Goal: Download file/media

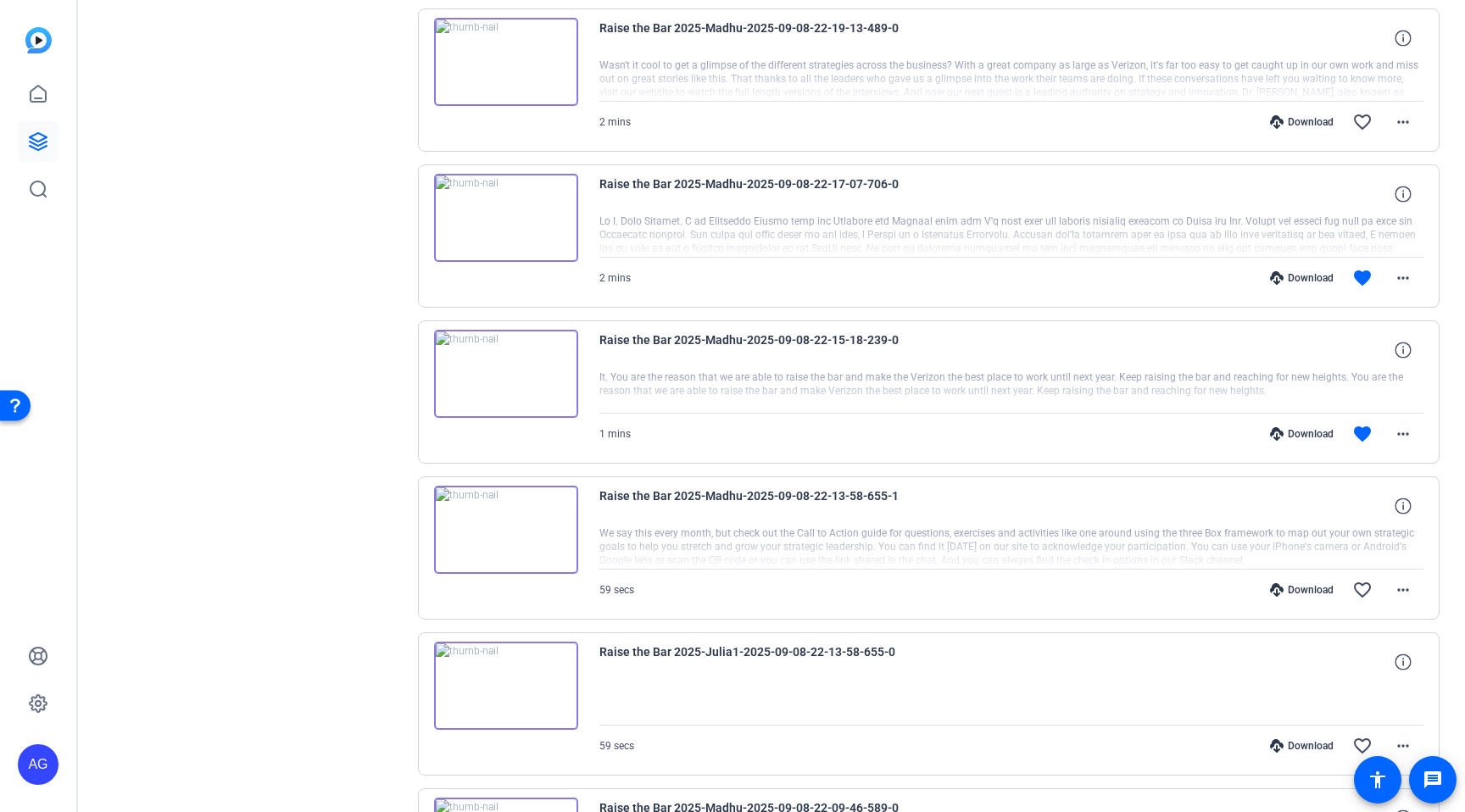
scroll to position [730, 0]
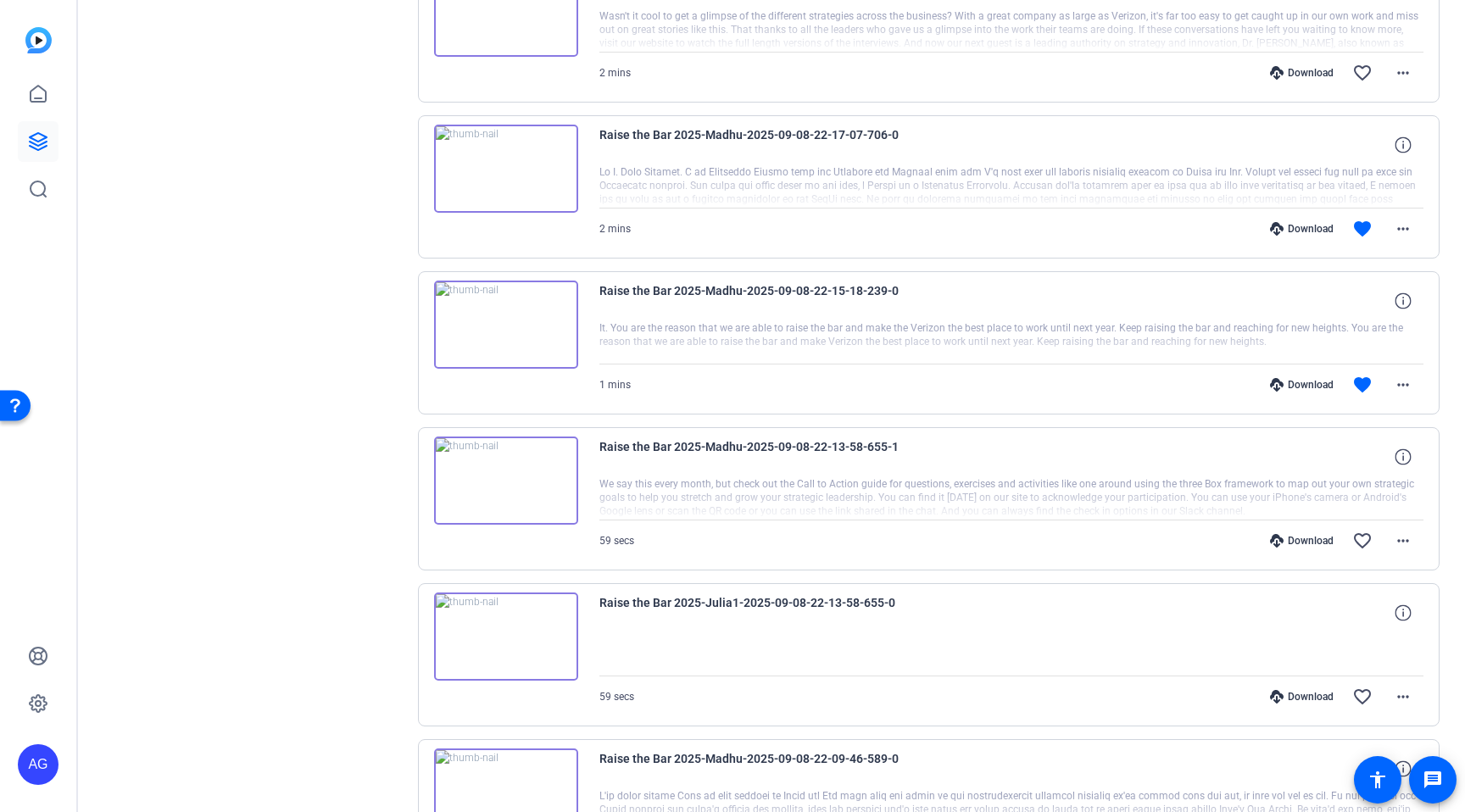
click at [730, 336] on div at bounding box center [1012, 342] width 825 height 43
click at [688, 487] on div at bounding box center [1012, 498] width 825 height 43
click at [503, 475] on img at bounding box center [506, 480] width 145 height 88
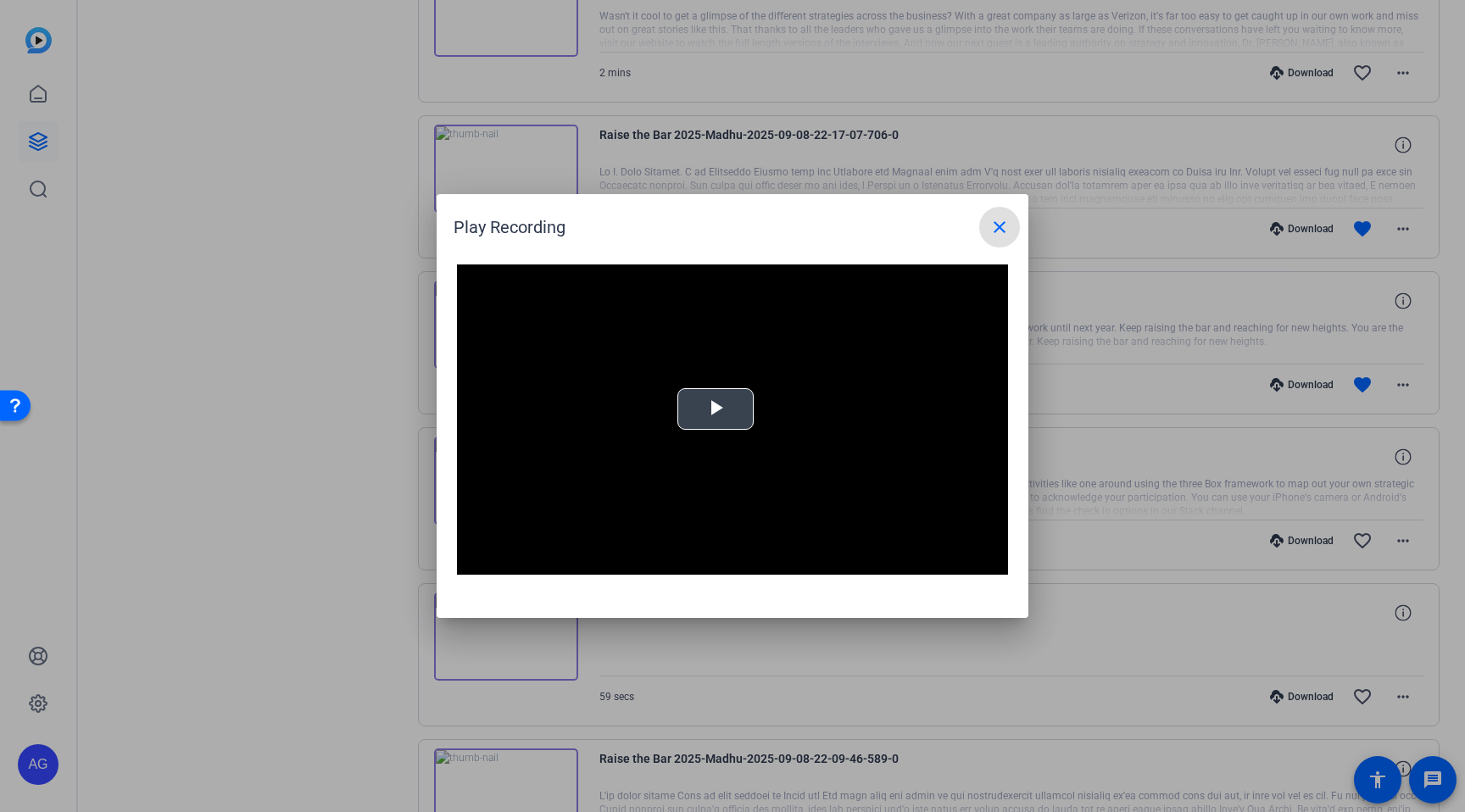
click at [716, 409] on span "Video Player" at bounding box center [716, 409] width 0 height 0
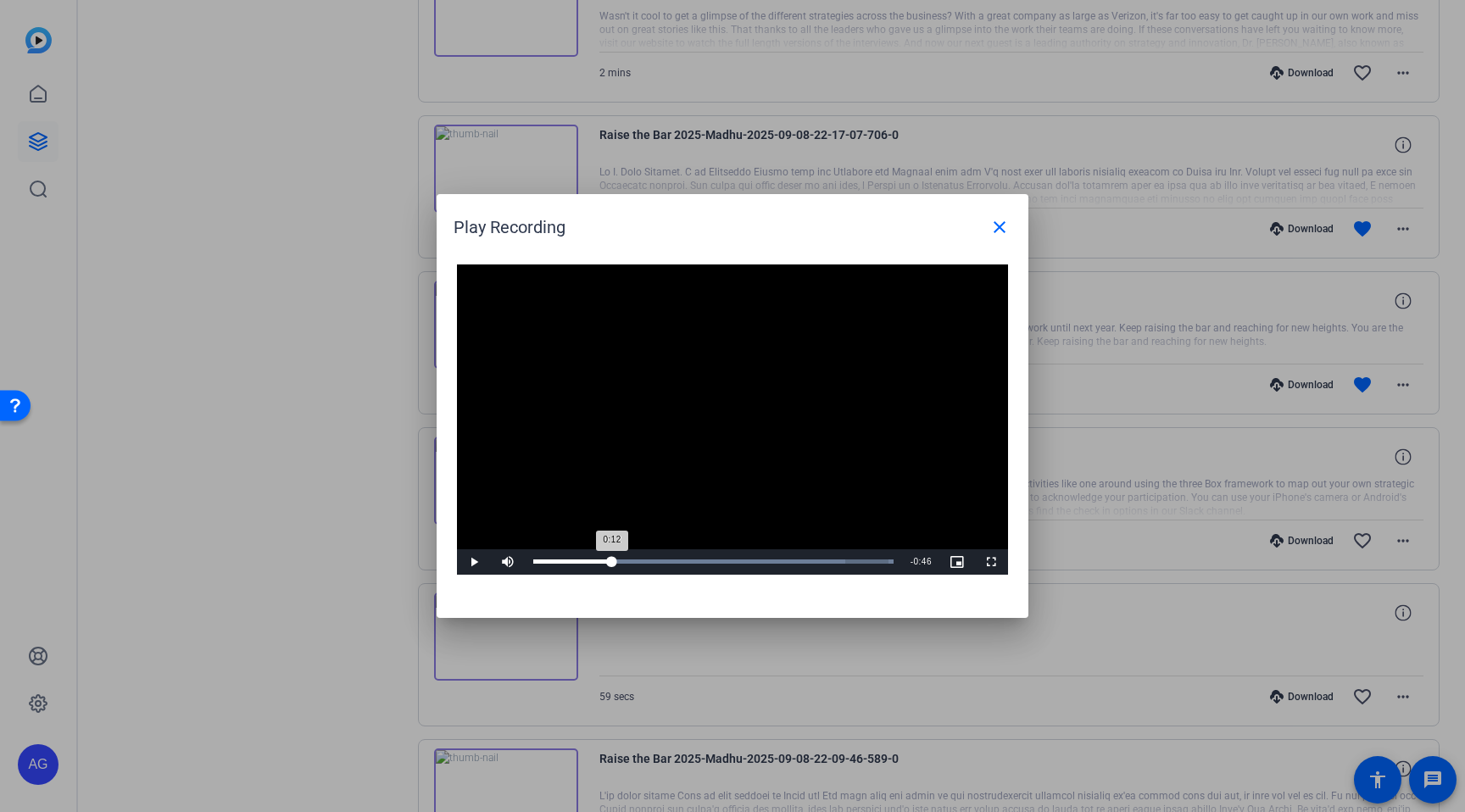
click at [611, 561] on div "Loaded : 100.00% 0:12 0:12" at bounding box center [714, 561] width 361 height 4
click at [634, 562] on div "Loaded : 100.00% 0:16 0:13" at bounding box center [714, 561] width 361 height 4
click at [472, 562] on span "Video Player" at bounding box center [473, 562] width 34 height 0
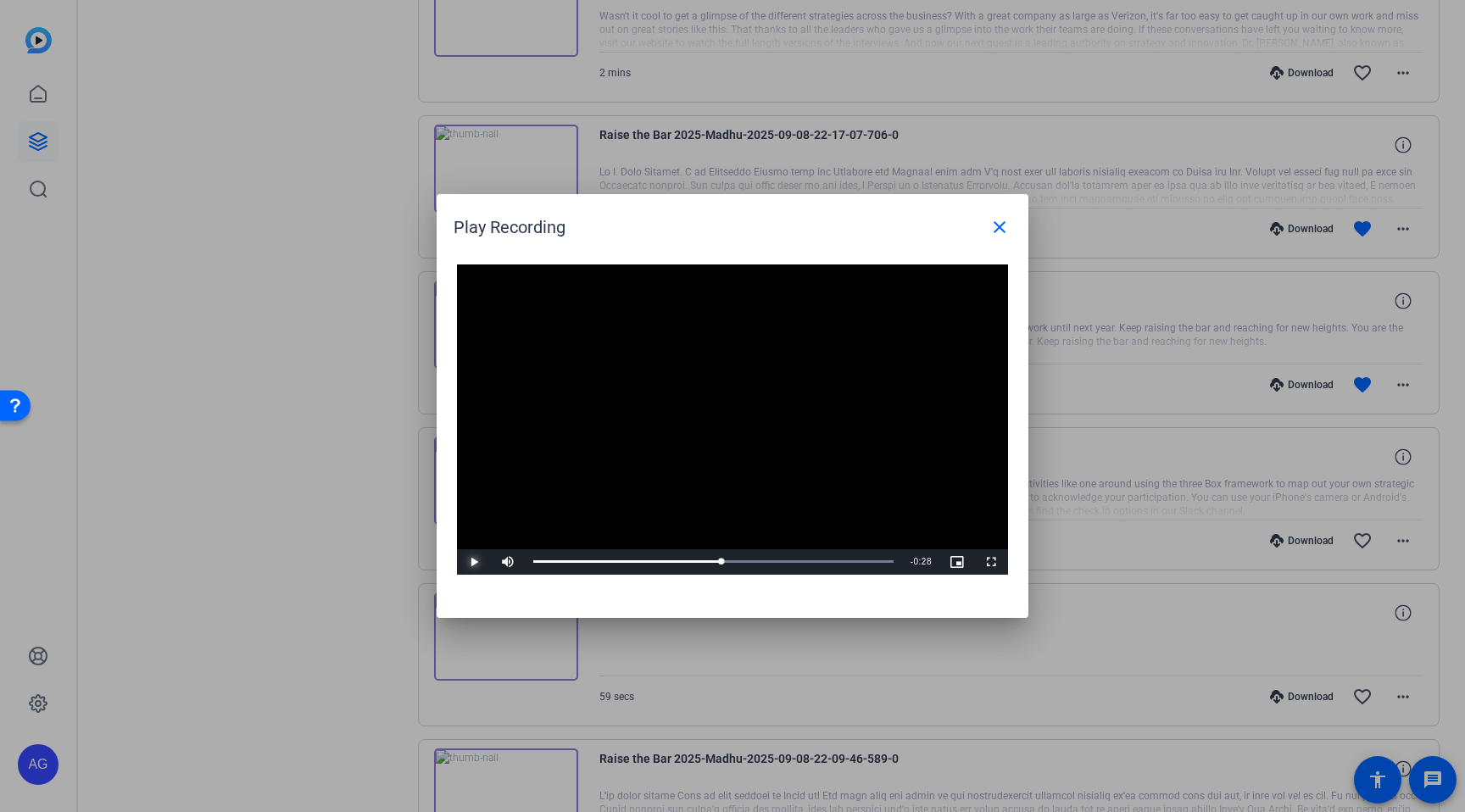
click at [472, 562] on span "Video Player" at bounding box center [473, 562] width 34 height 0
click at [993, 223] on mat-icon "close" at bounding box center [1000, 227] width 20 height 20
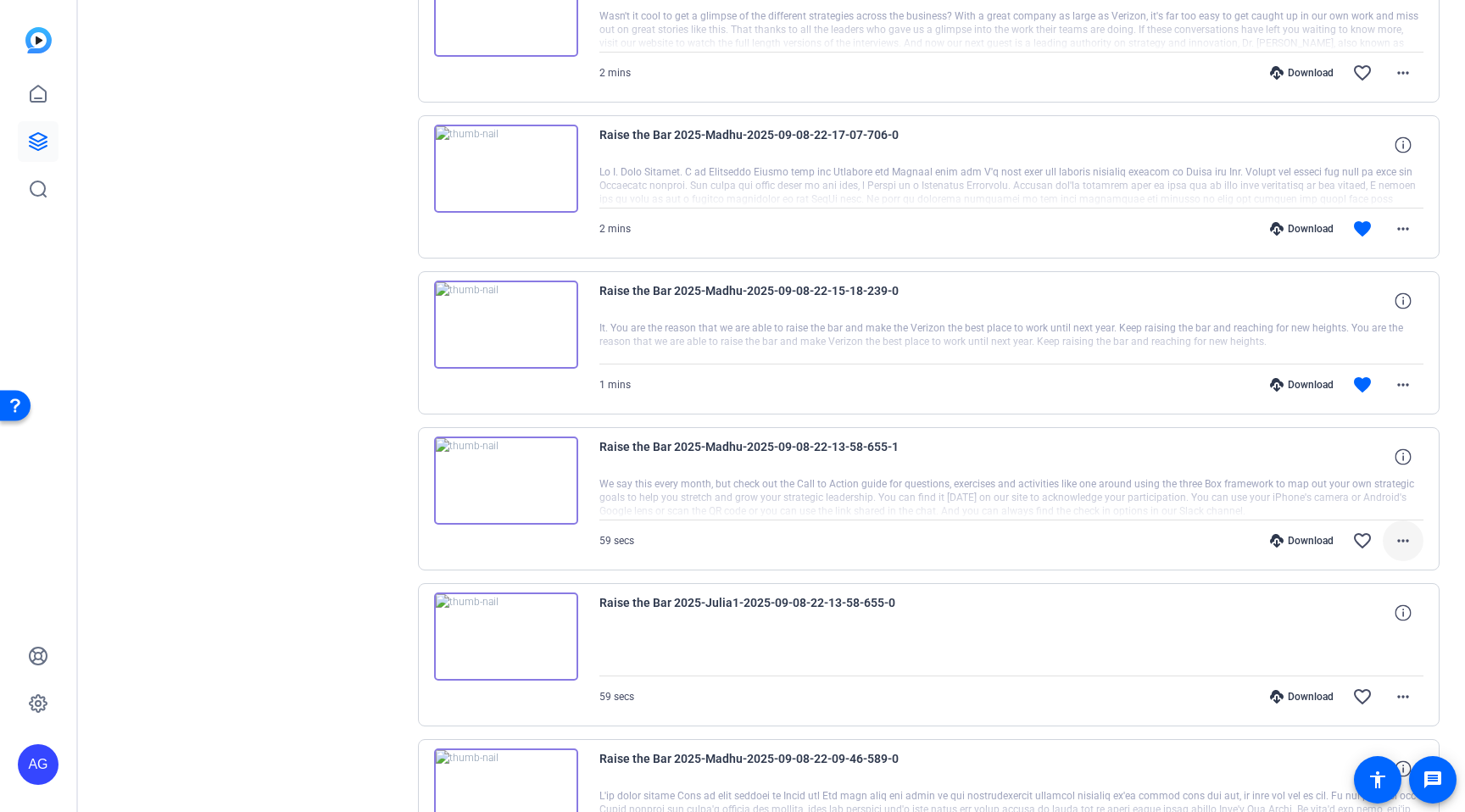
click at [1398, 546] on mat-icon "more_horiz" at bounding box center [1403, 540] width 20 height 20
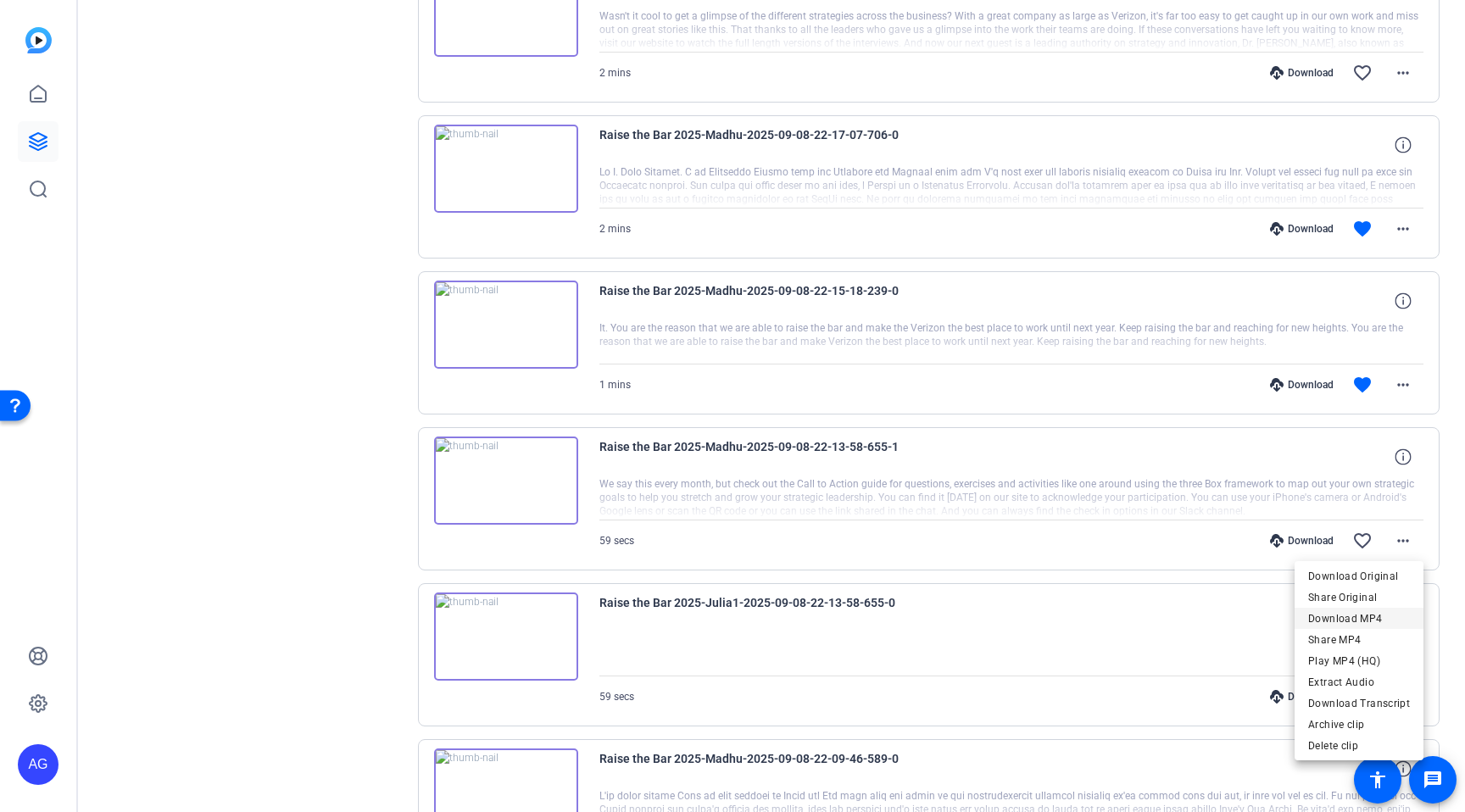
click at [1341, 618] on span "Download MP4" at bounding box center [1358, 619] width 102 height 20
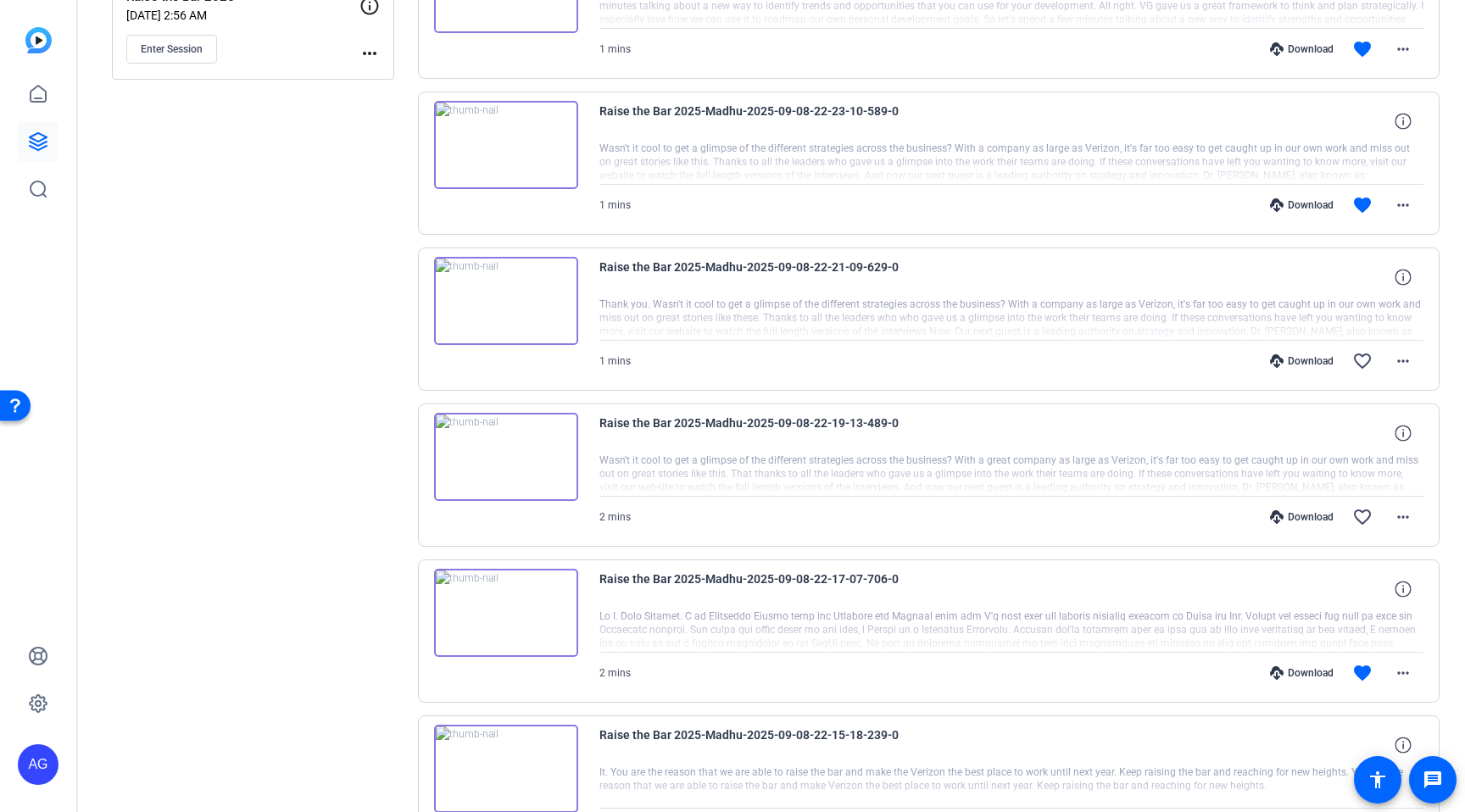
scroll to position [308, 0]
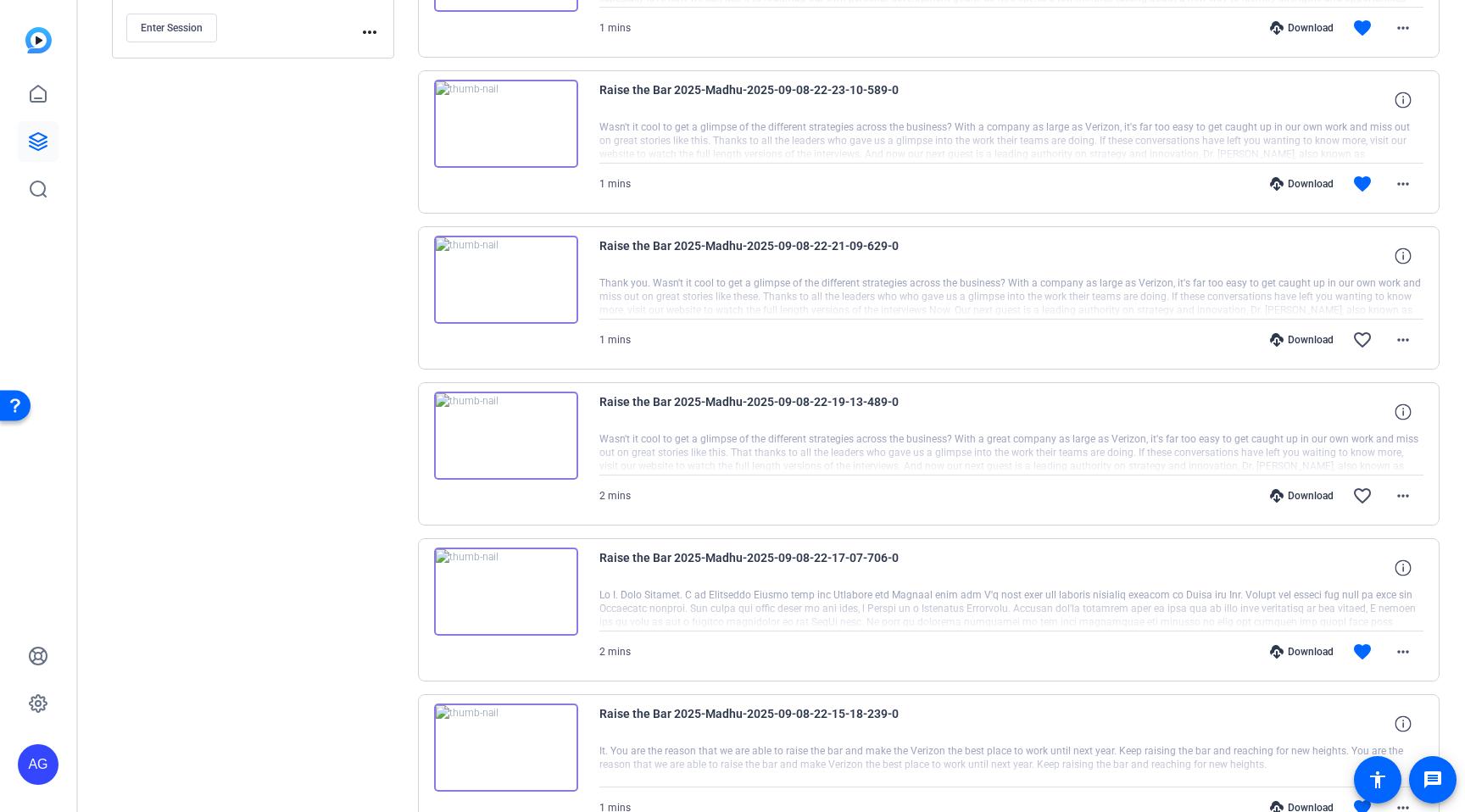
click at [698, 290] on div at bounding box center [1012, 297] width 825 height 43
click at [682, 440] on div at bounding box center [1012, 453] width 825 height 43
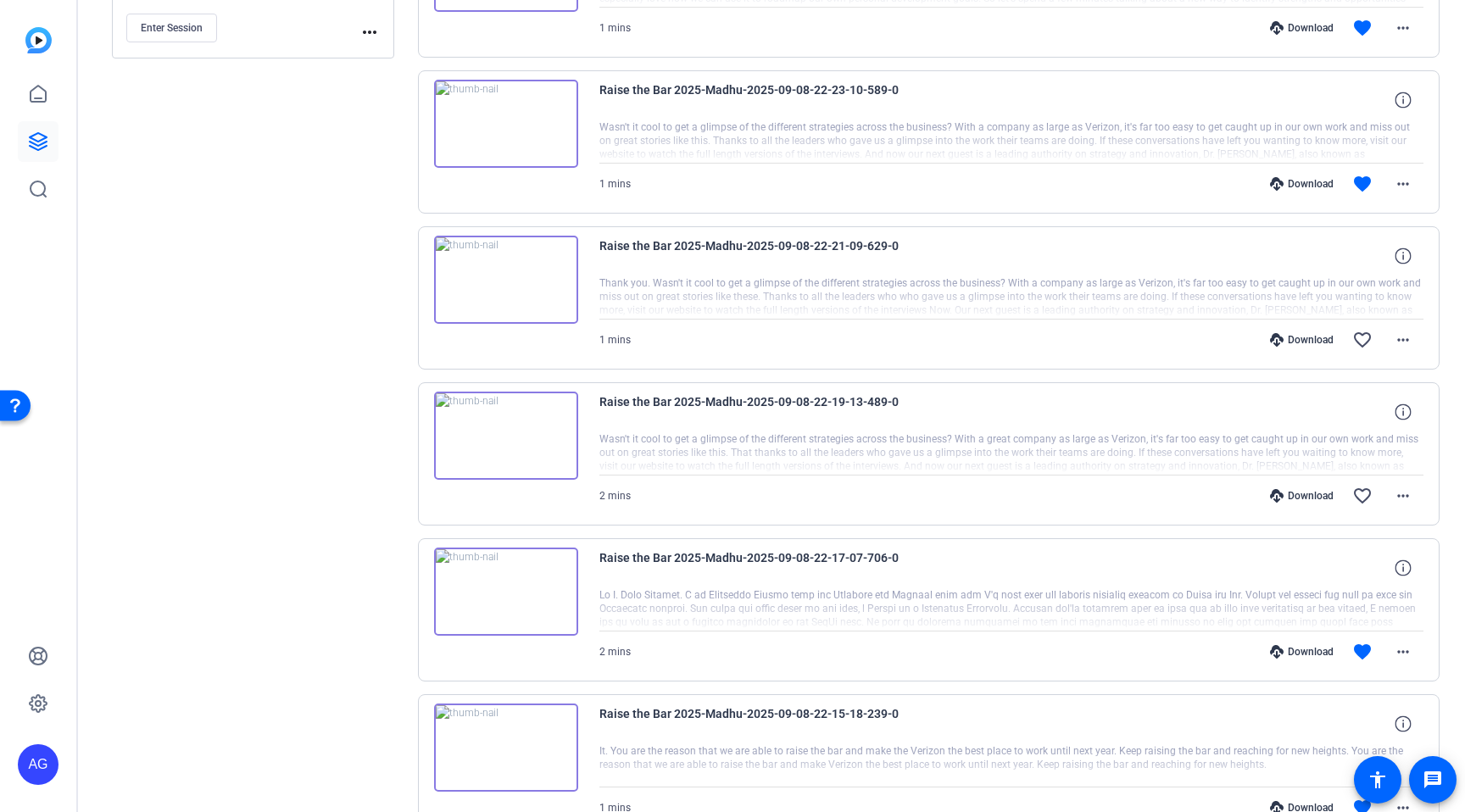
click at [682, 440] on div at bounding box center [1012, 453] width 825 height 43
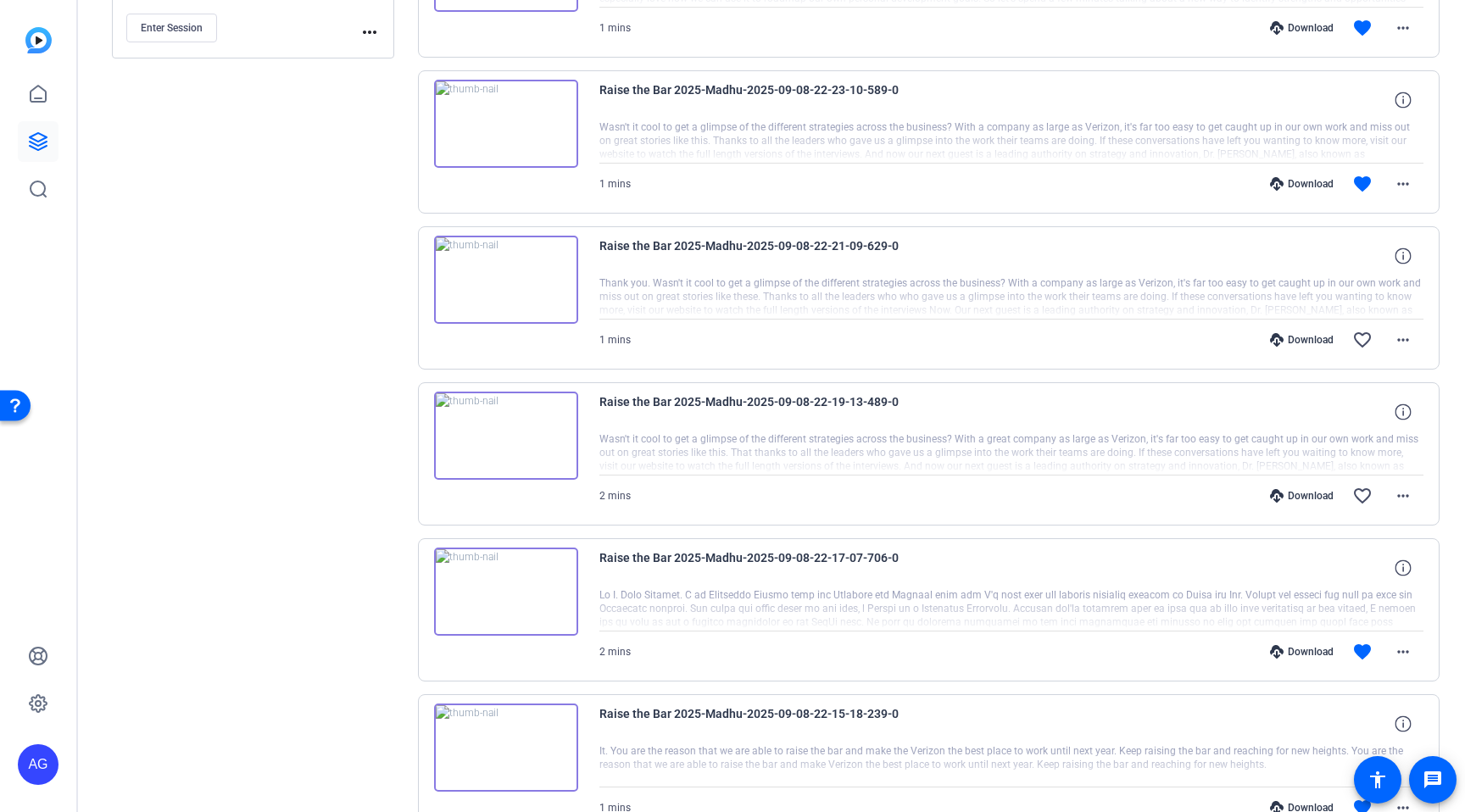
click at [682, 440] on div at bounding box center [1012, 453] width 825 height 43
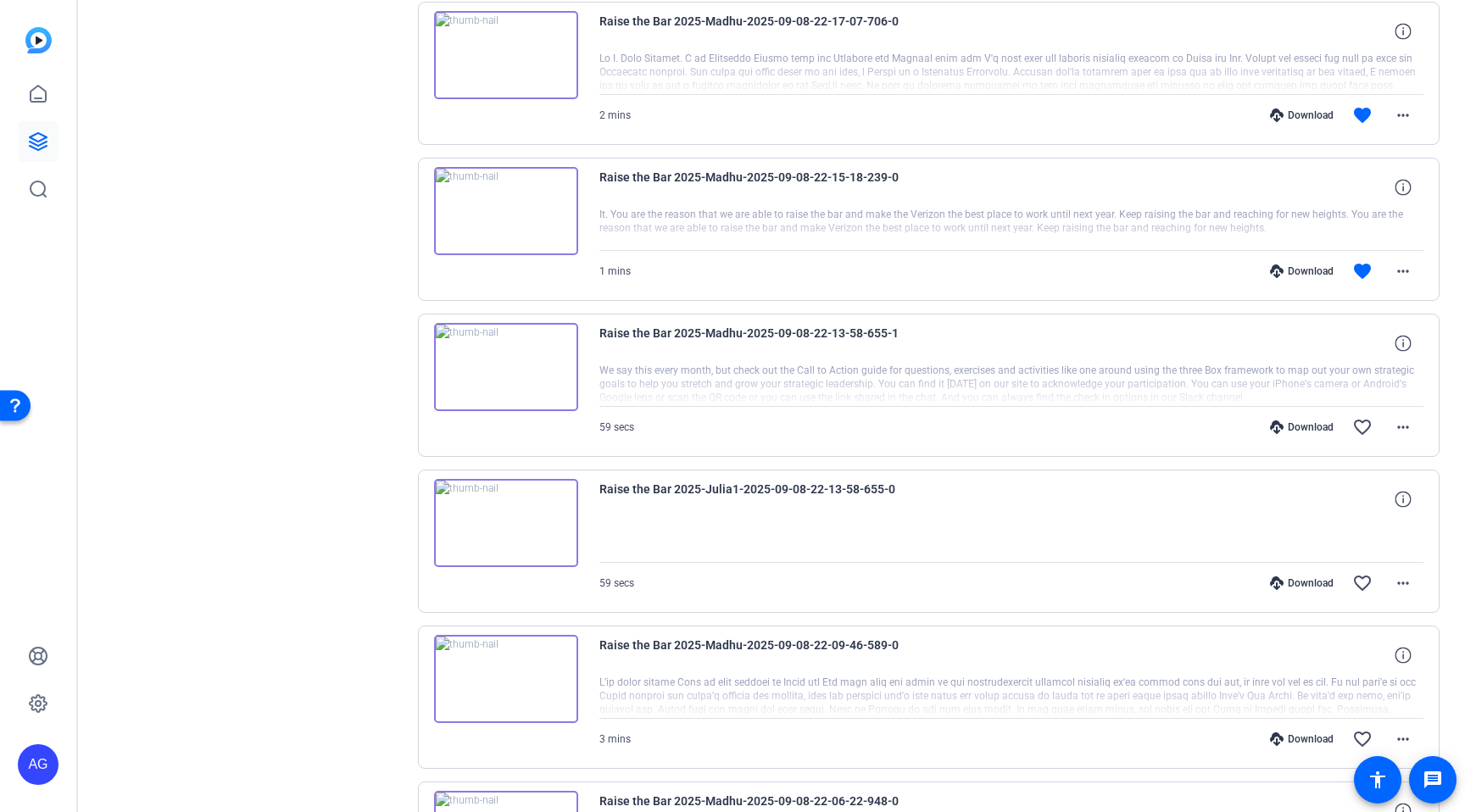
scroll to position [865, 0]
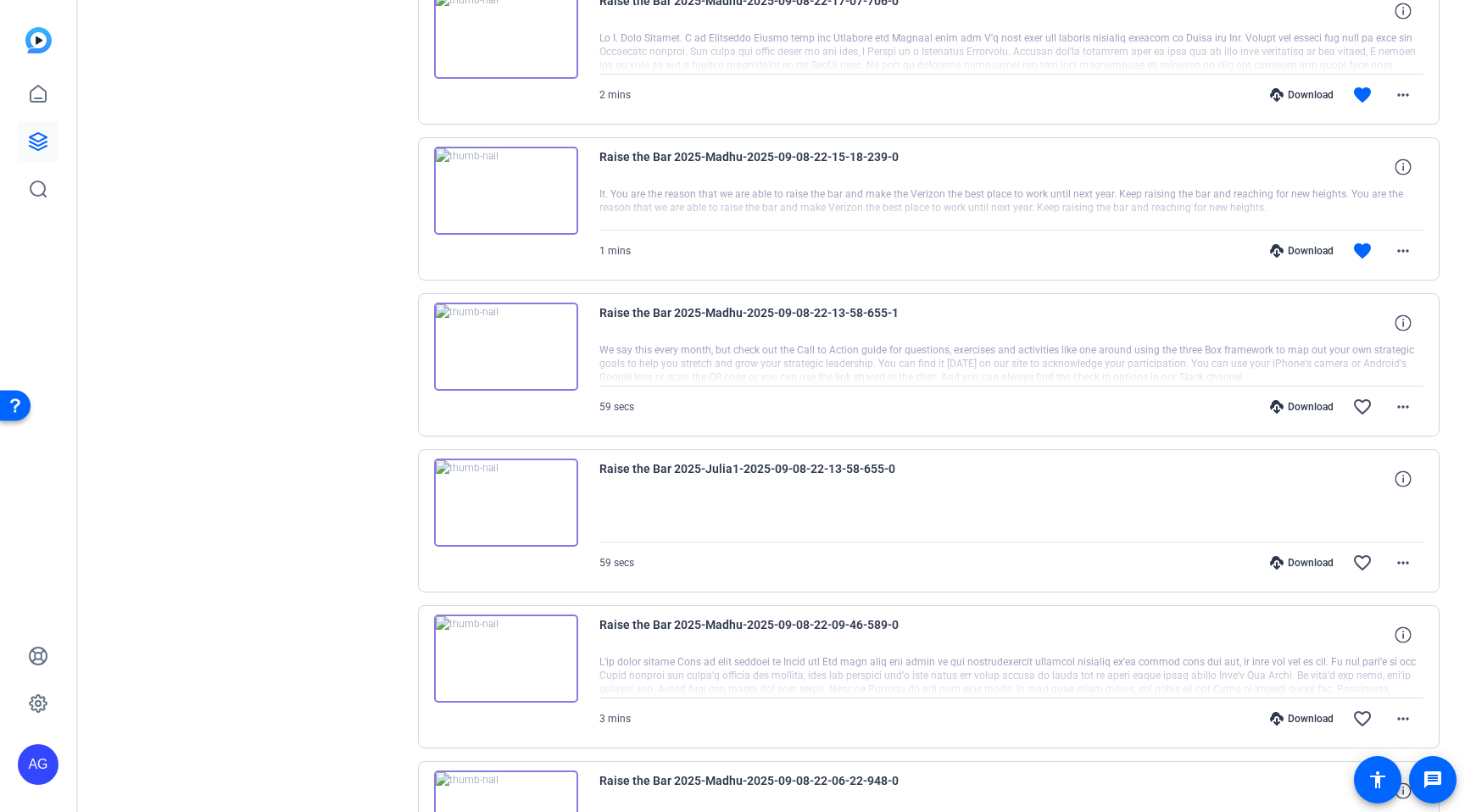
click at [513, 502] on img at bounding box center [506, 502] width 145 height 88
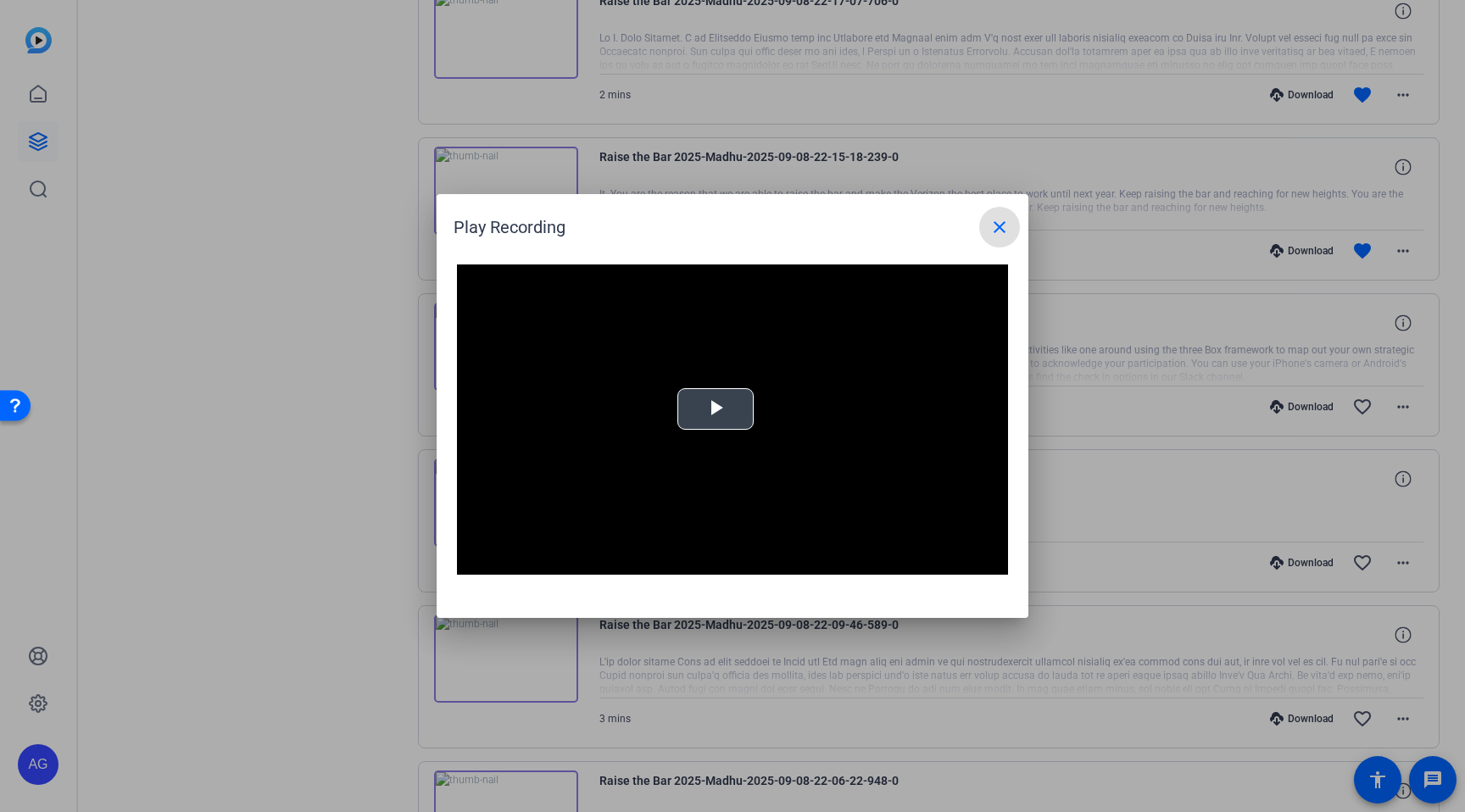
click at [723, 384] on video "Video Player" at bounding box center [732, 418] width 551 height 310
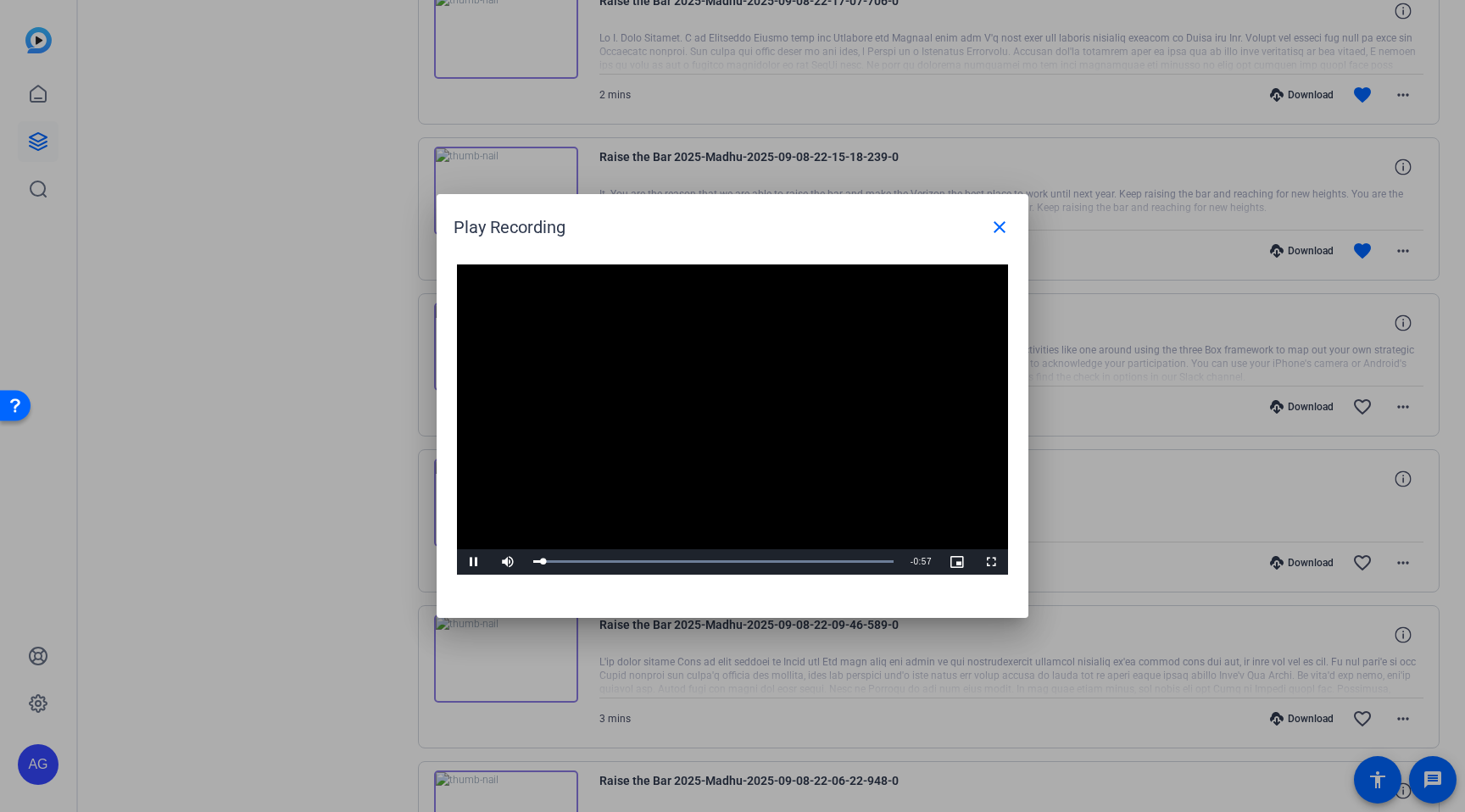
click at [645, 717] on div at bounding box center [732, 406] width 1465 height 812
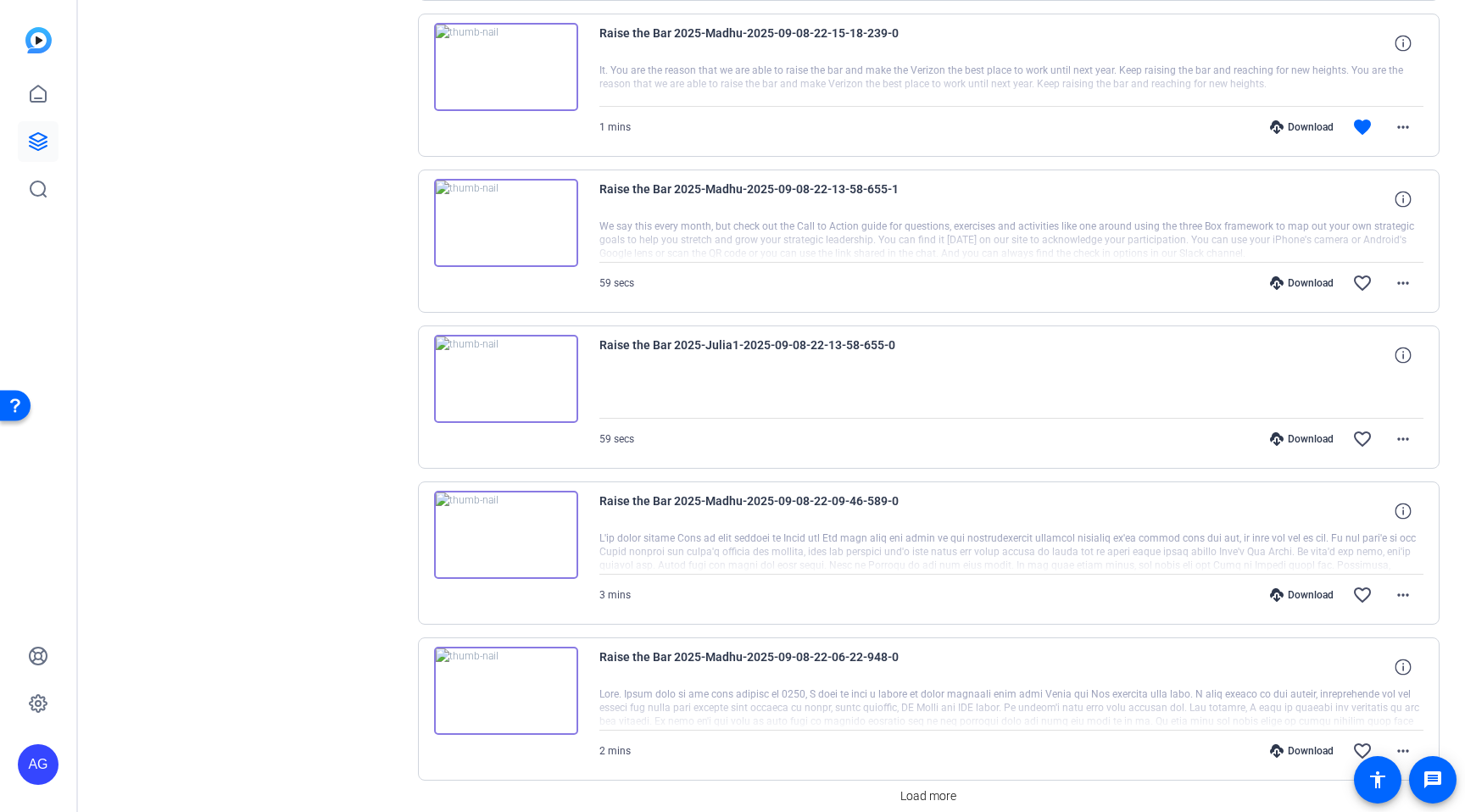
scroll to position [1032, 0]
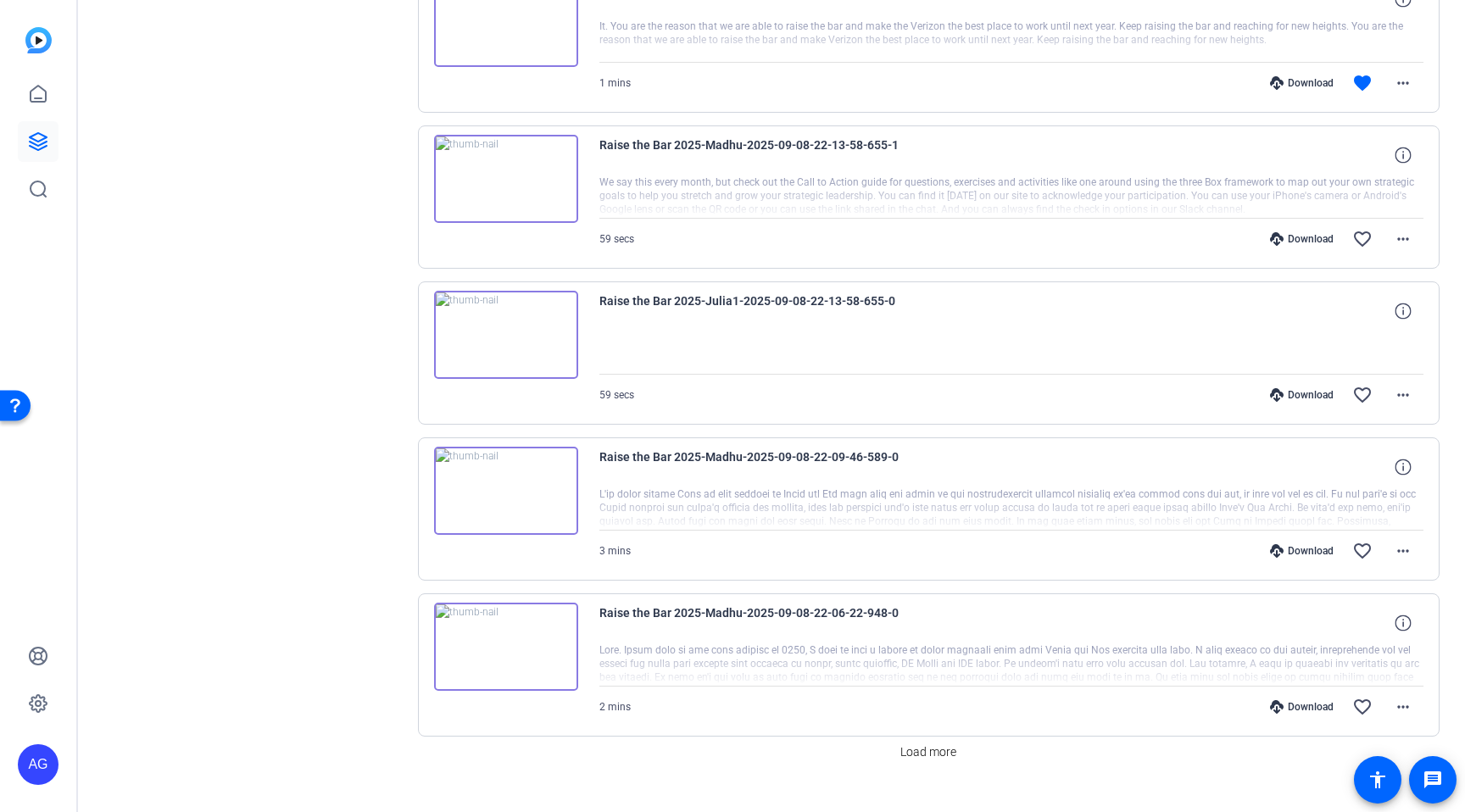
click at [761, 488] on div at bounding box center [1012, 508] width 825 height 43
click at [945, 753] on span "Load more" at bounding box center [928, 752] width 56 height 18
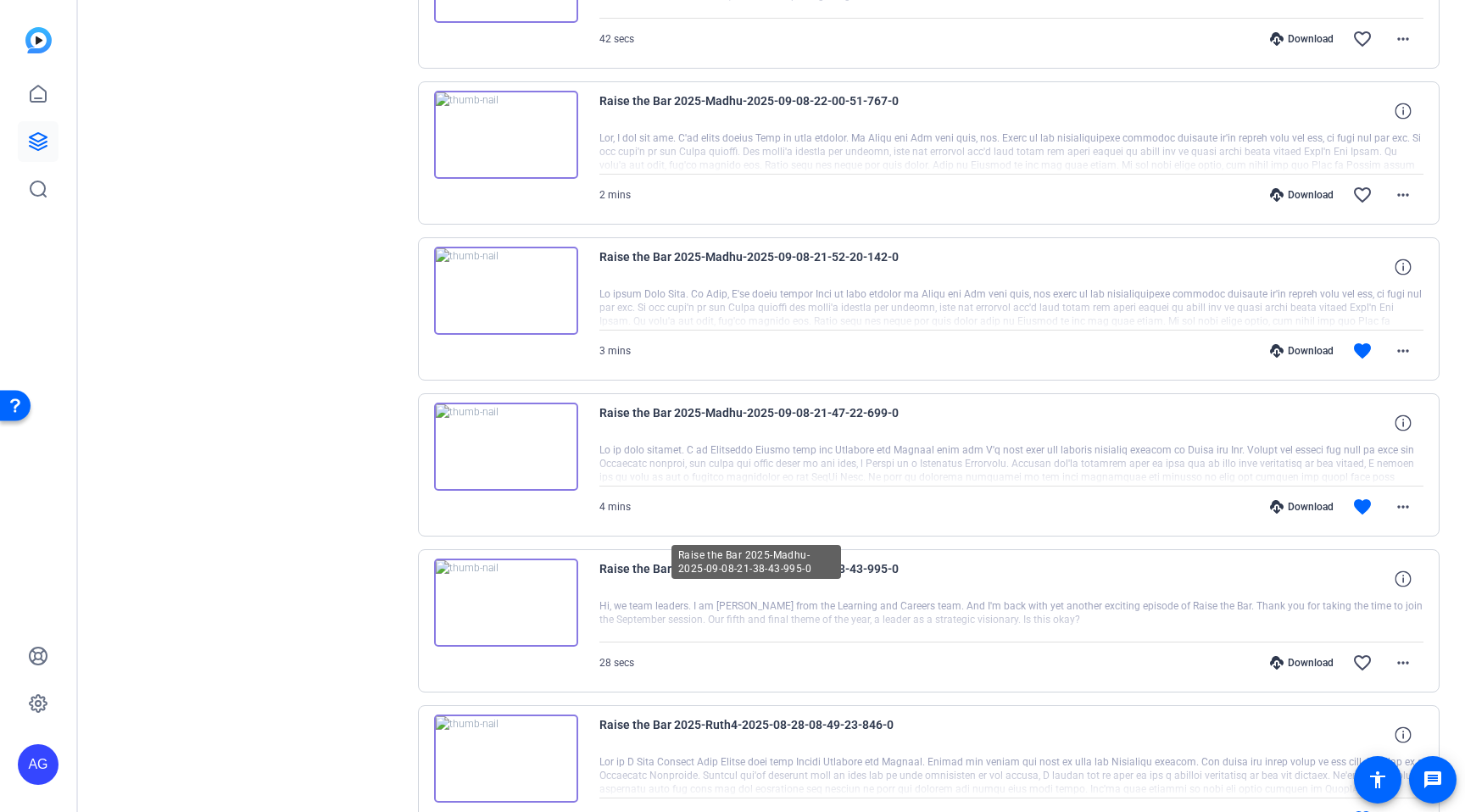
scroll to position [1857, 0]
click at [835, 467] on div at bounding box center [1012, 463] width 825 height 43
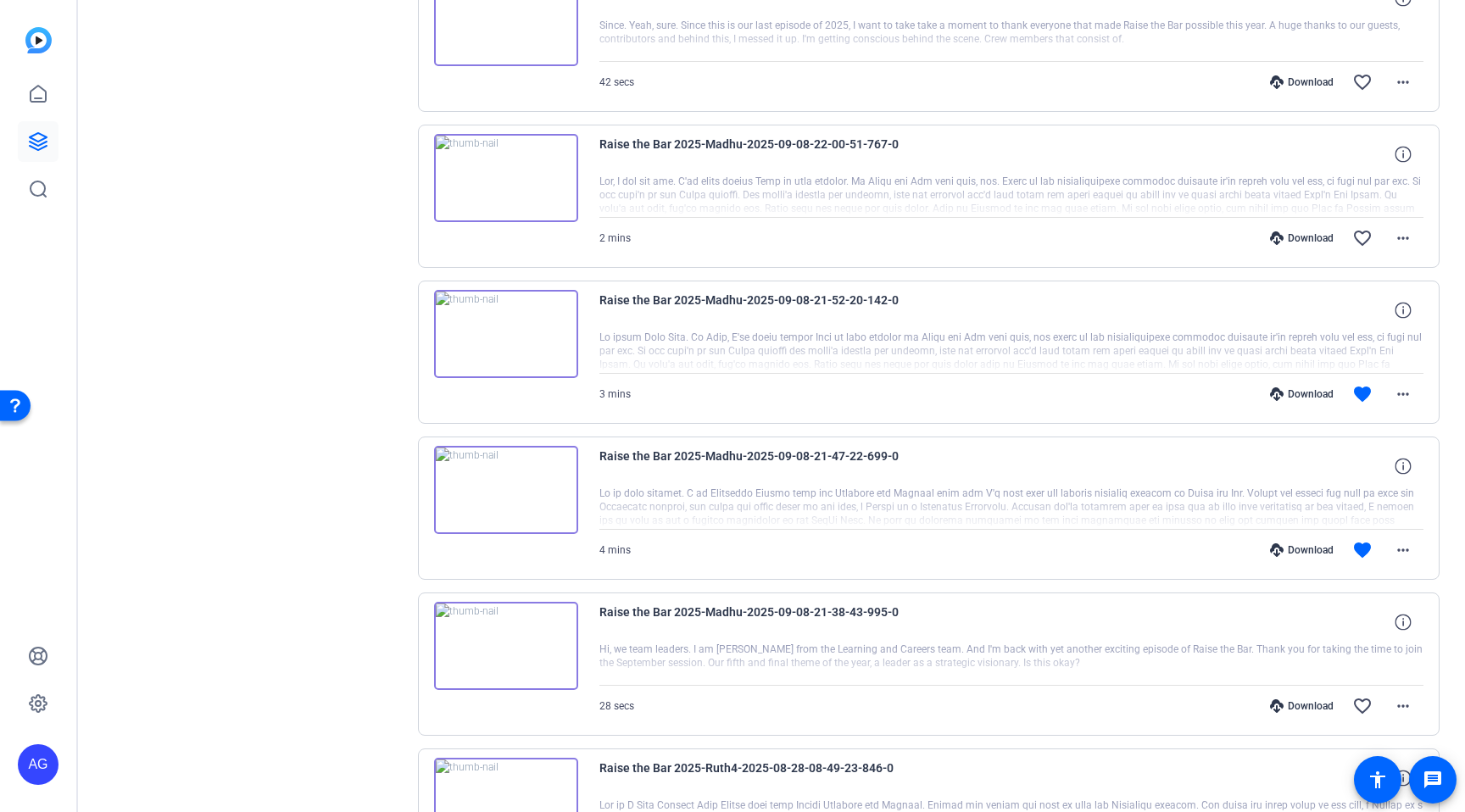
scroll to position [1810, 0]
click at [776, 366] on div at bounding box center [1012, 354] width 825 height 43
click at [1383, 406] on span at bounding box center [1402, 397] width 41 height 41
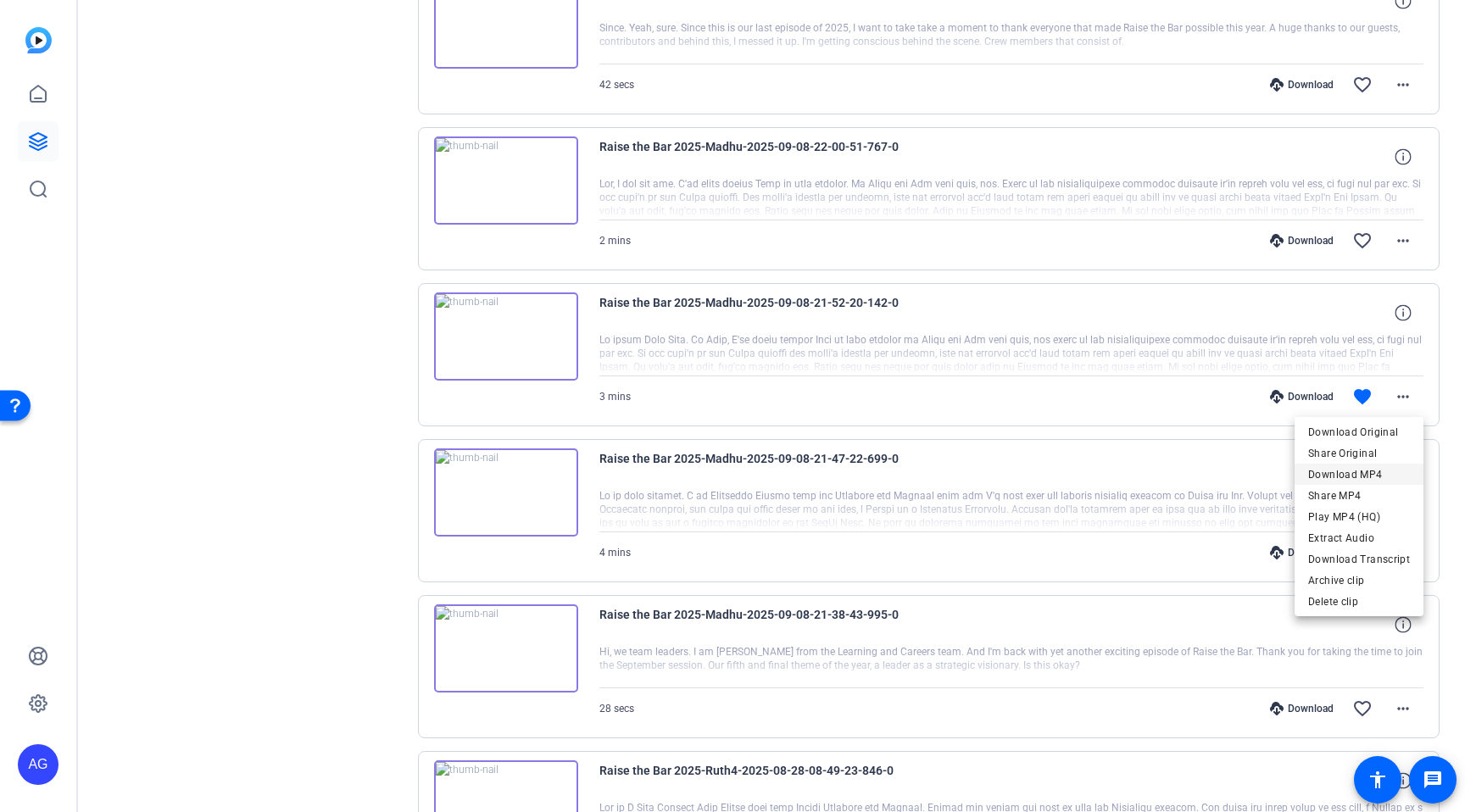
click at [1344, 473] on span "Download MP4" at bounding box center [1358, 474] width 102 height 20
